Goal: Information Seeking & Learning: Learn about a topic

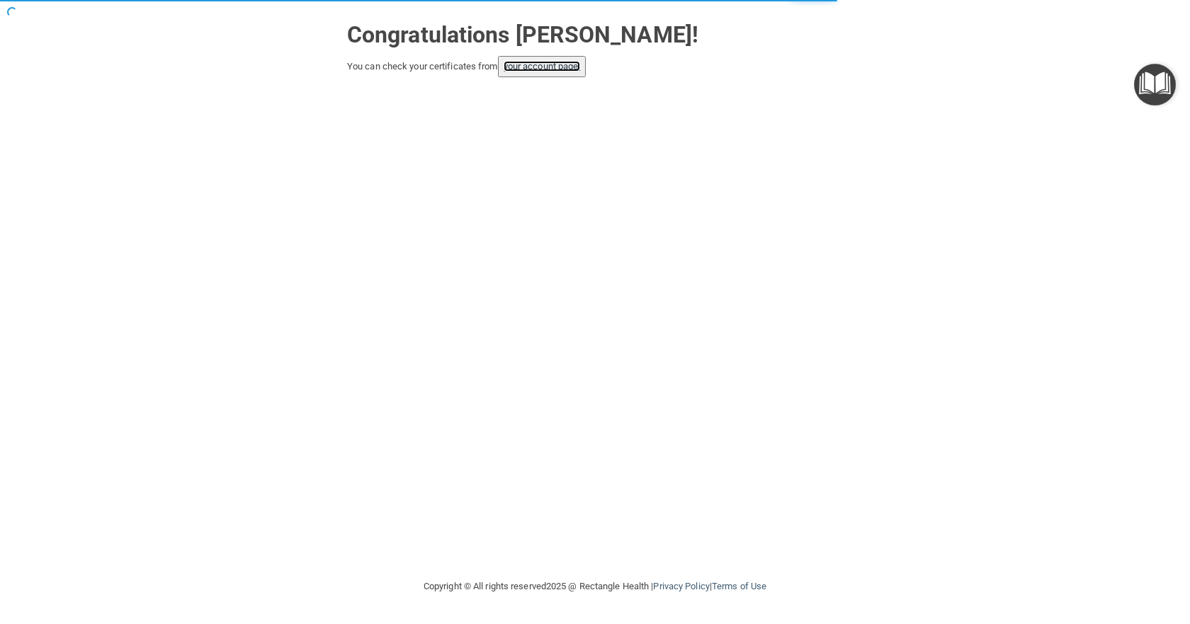
click at [532, 70] on link "your account page!" at bounding box center [541, 66] width 77 height 11
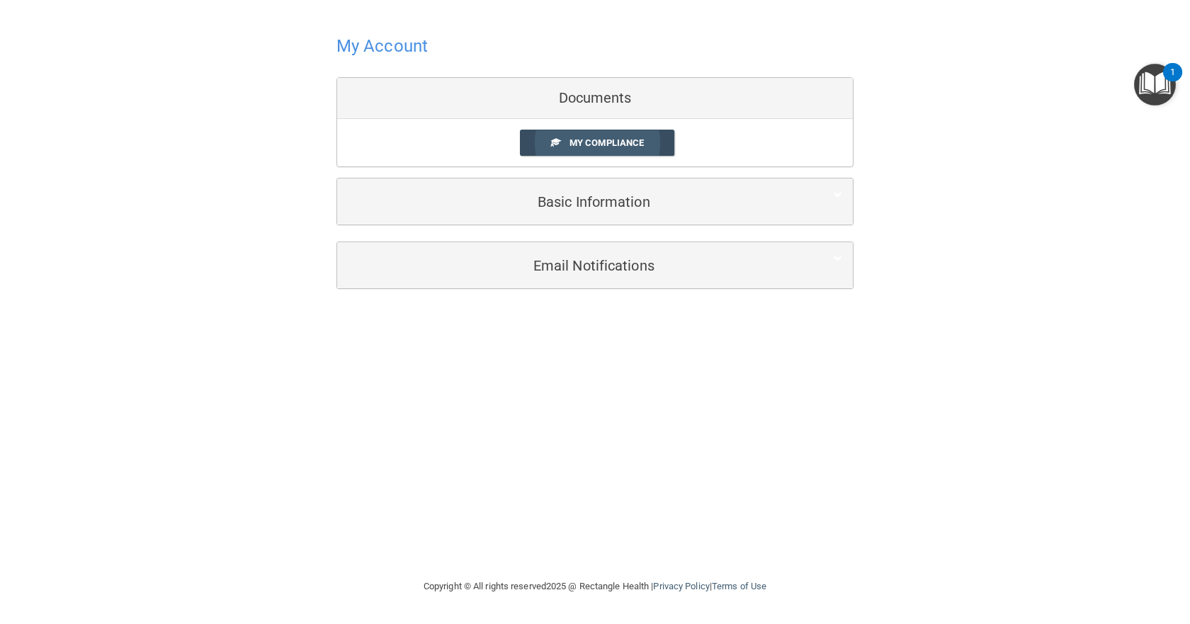
click at [557, 152] on link "My Compliance" at bounding box center [597, 143] width 155 height 26
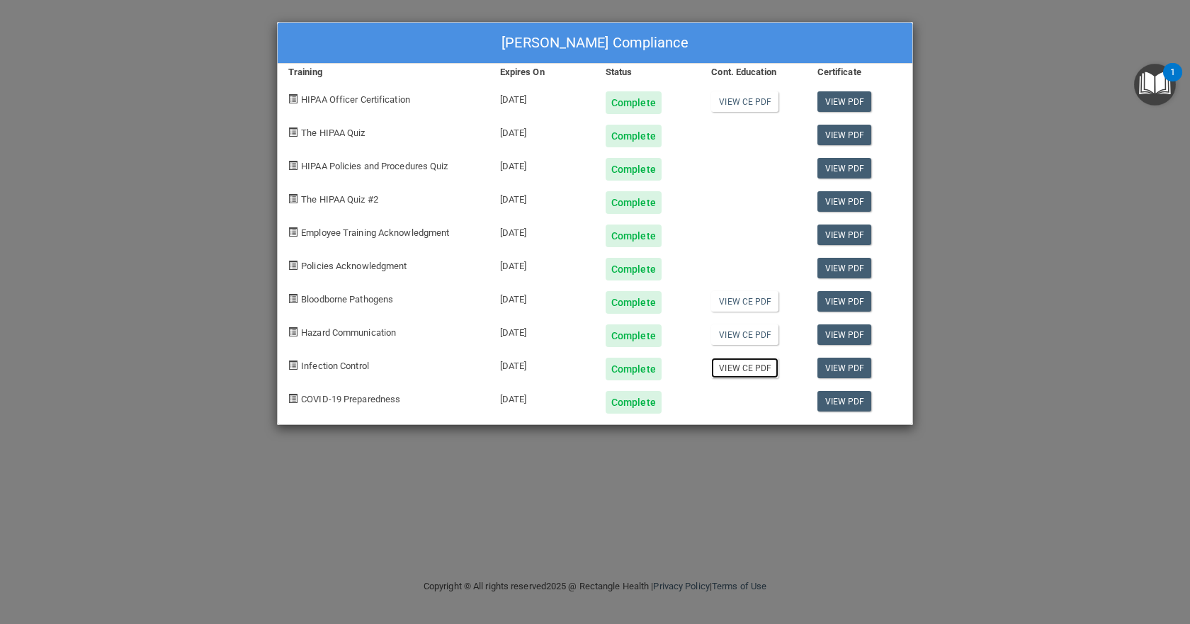
click at [749, 363] on link "View CE PDF" at bounding box center [744, 368] width 67 height 21
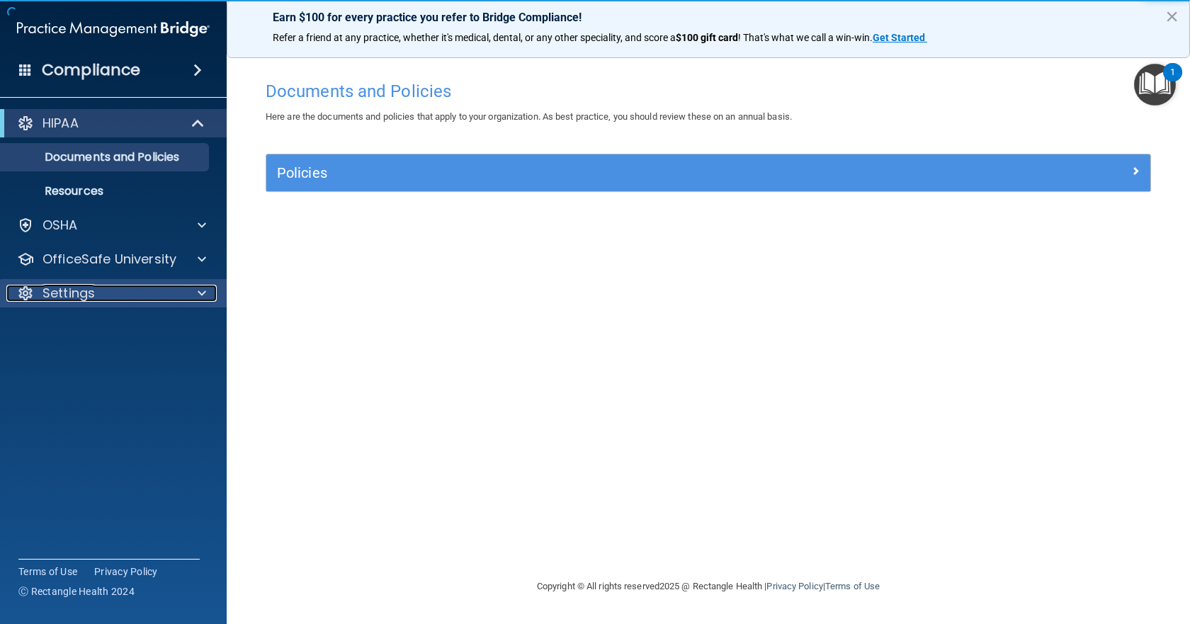
click at [81, 290] on p "Settings" at bounding box center [68, 293] width 52 height 17
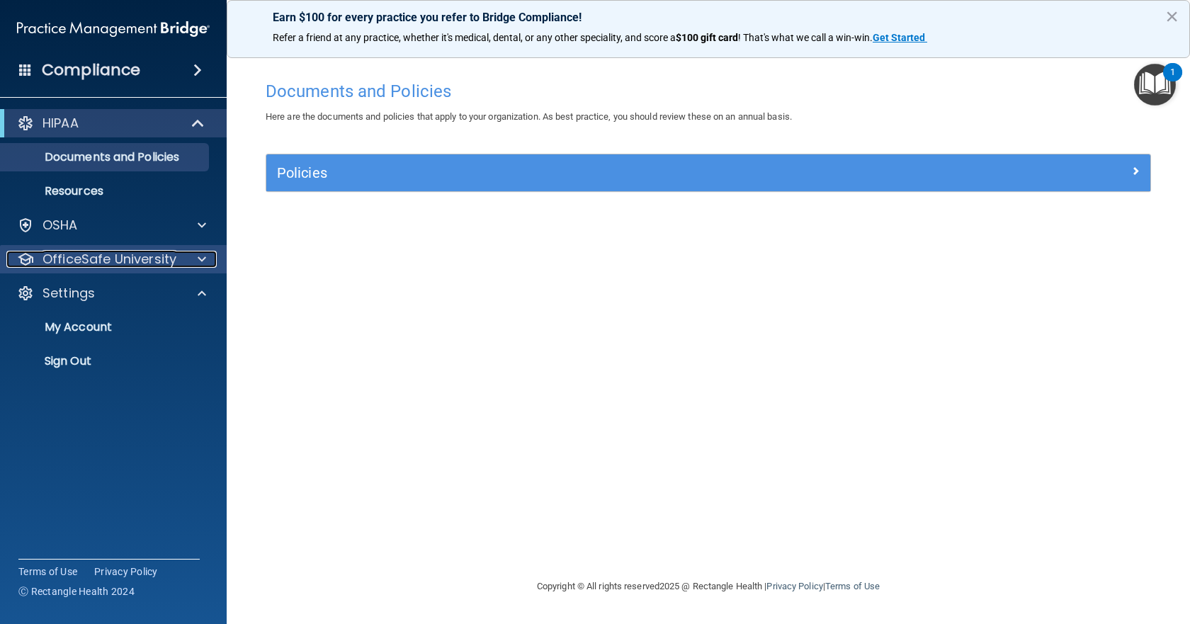
click at [144, 253] on p "OfficeSafe University" at bounding box center [109, 259] width 134 height 17
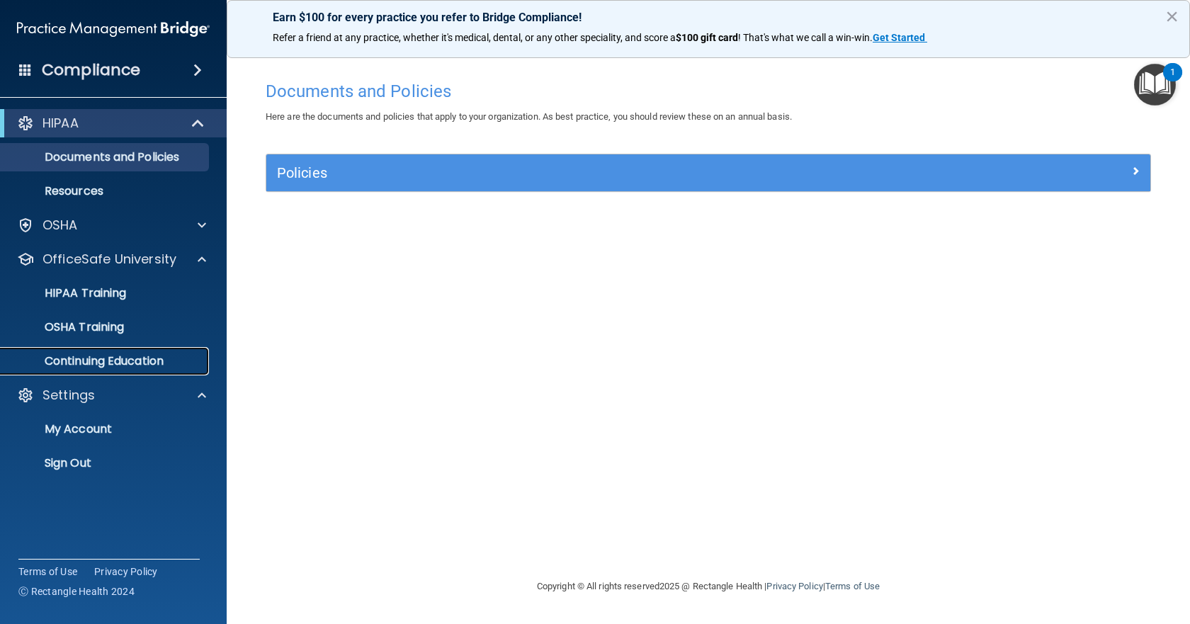
click at [116, 363] on p "Continuing Education" at bounding box center [105, 361] width 193 height 14
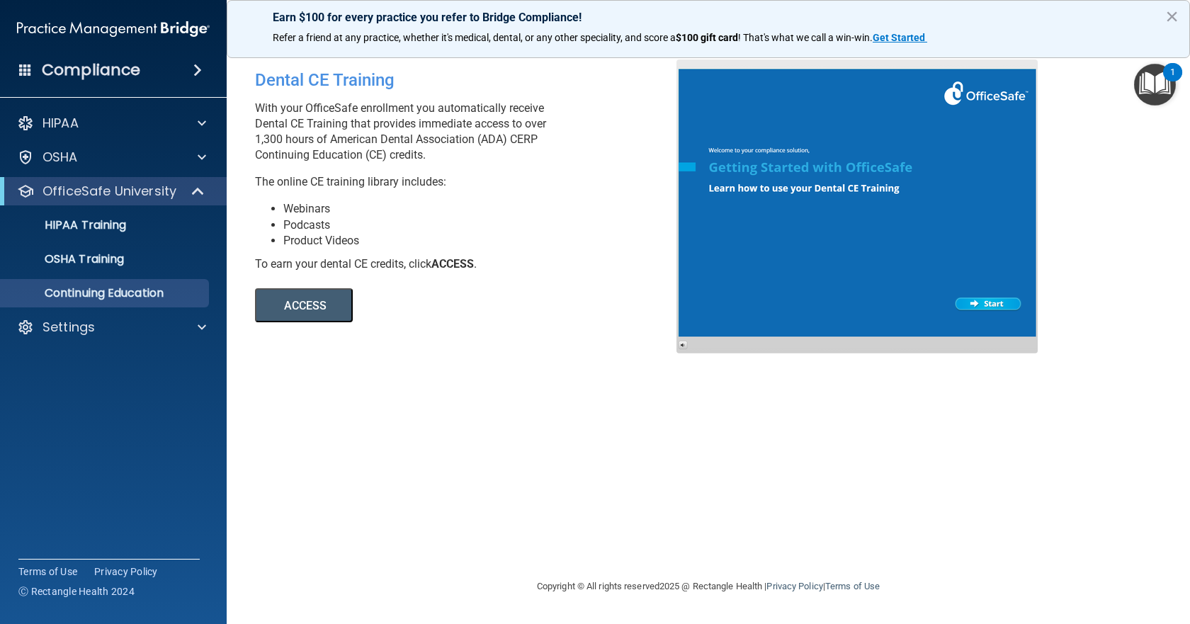
click at [289, 301] on button "ACCESS" at bounding box center [304, 305] width 98 height 34
